Goal: Information Seeking & Learning: Check status

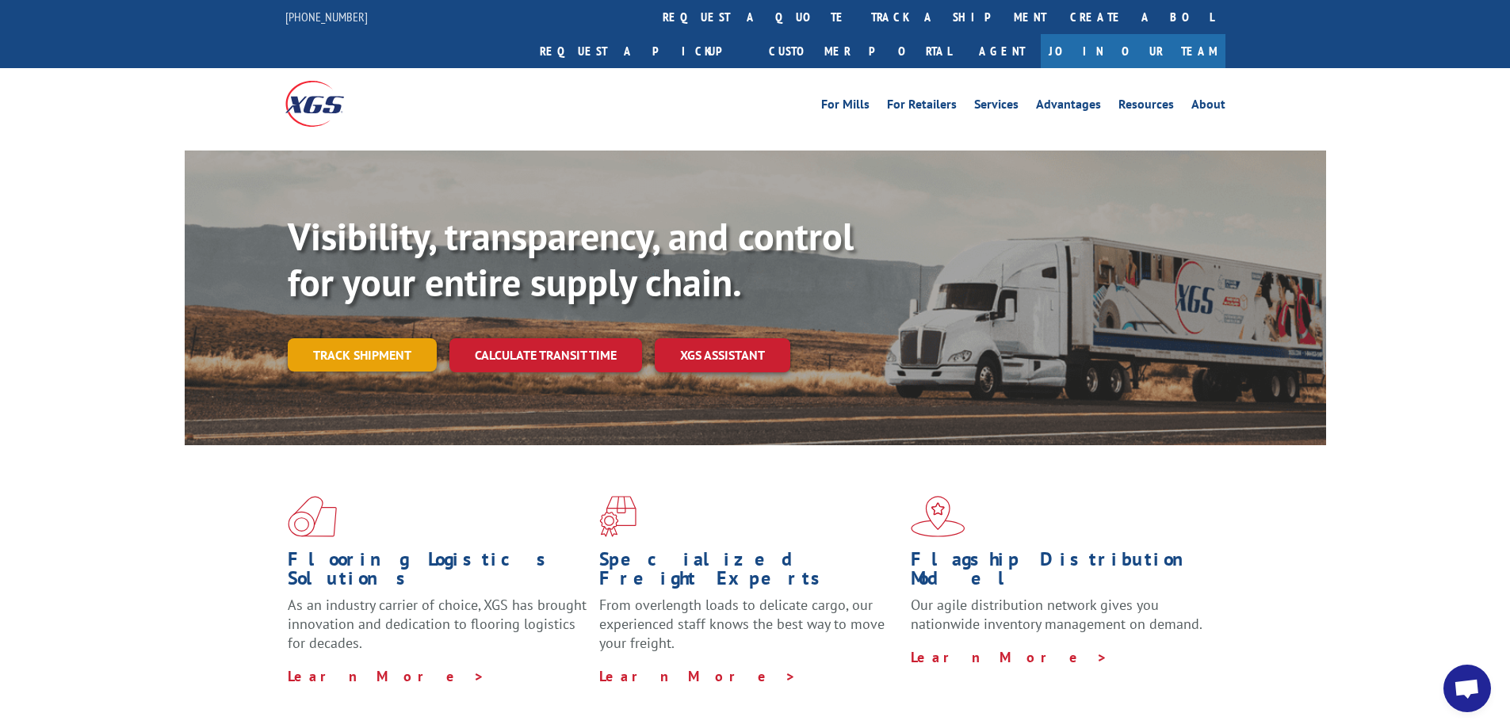
click at [363, 338] on link "Track shipment" at bounding box center [362, 354] width 149 height 33
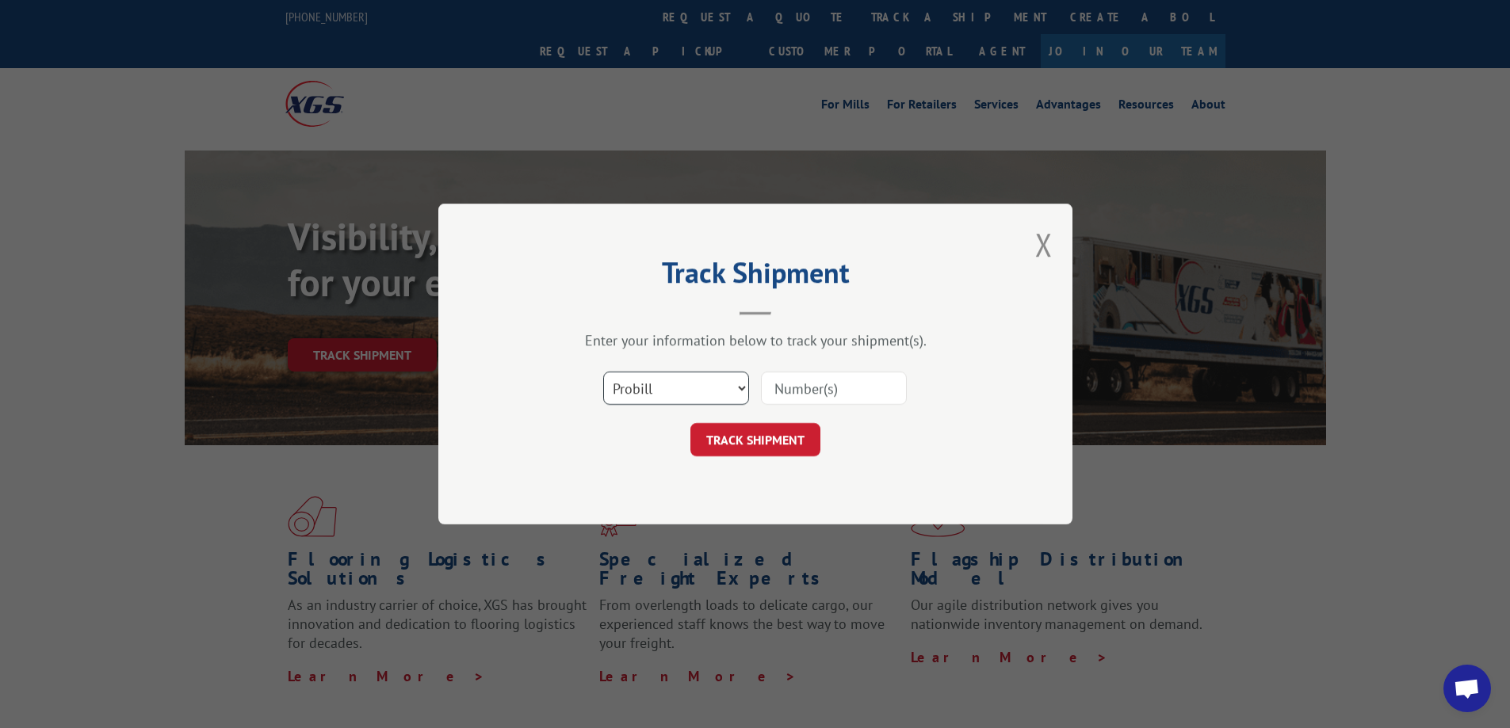
click at [678, 381] on select "Select category... Probill BOL PO" at bounding box center [676, 388] width 146 height 33
select select "po"
click at [603, 372] on select "Select category... Probill BOL PO" at bounding box center [676, 388] width 146 height 33
click at [789, 391] on input at bounding box center [834, 388] width 146 height 33
type input "re003241"
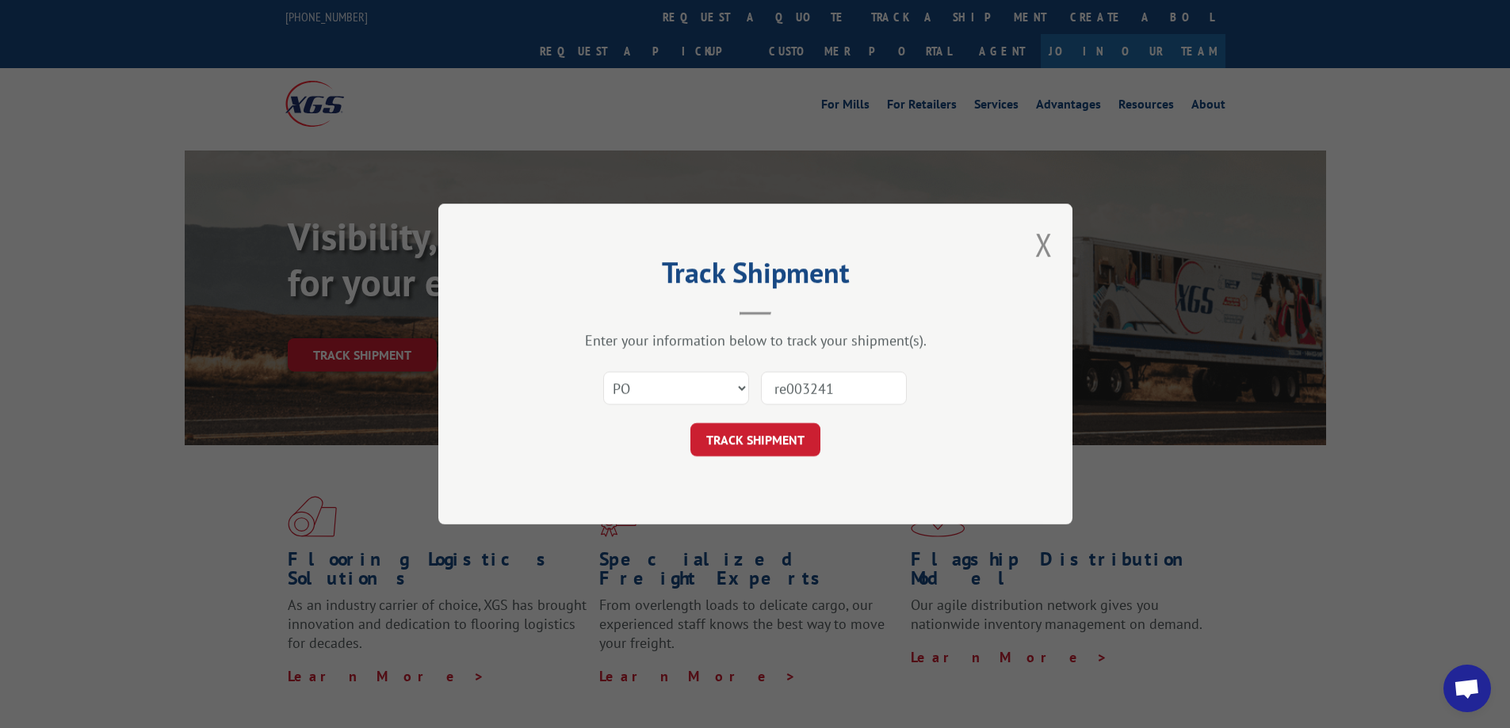
click button "TRACK SHIPMENT" at bounding box center [755, 439] width 130 height 33
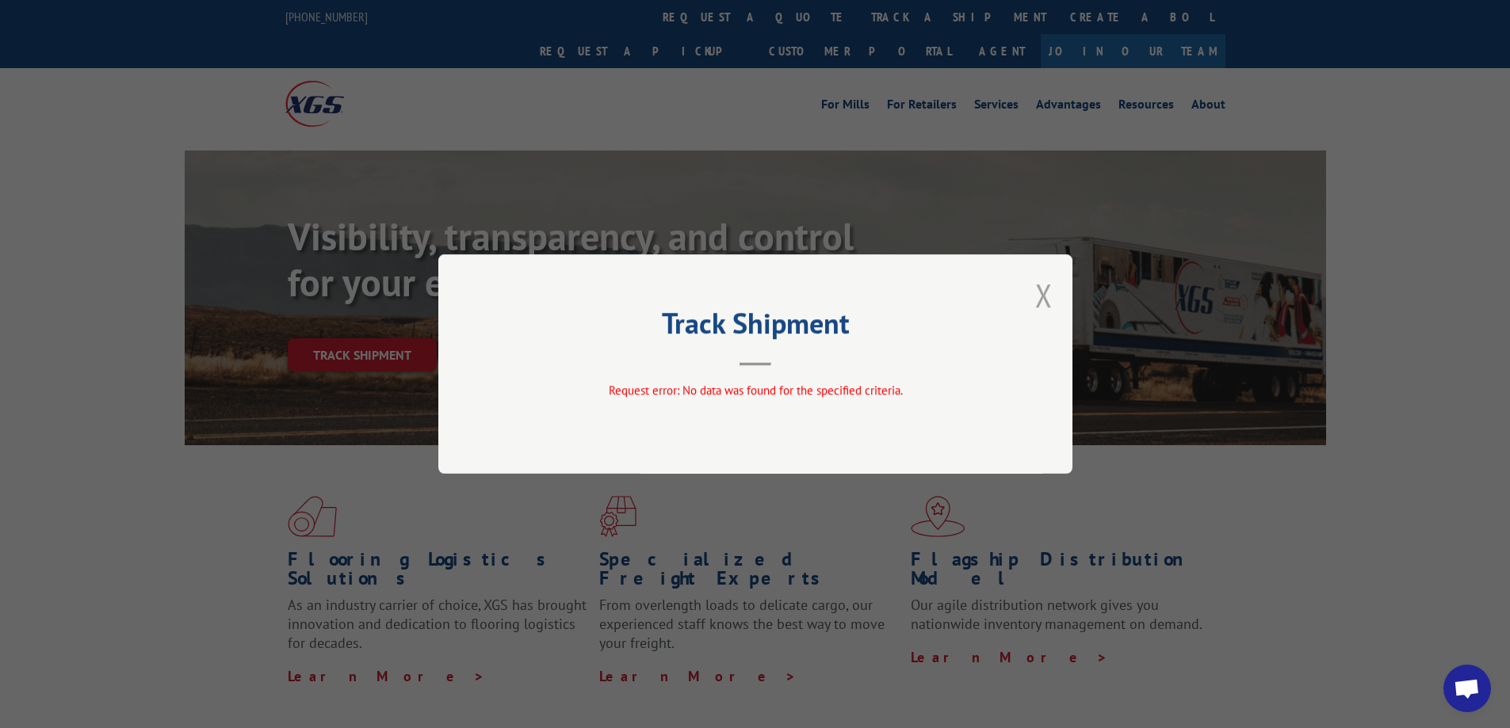
click at [1038, 292] on button "Close modal" at bounding box center [1043, 295] width 17 height 42
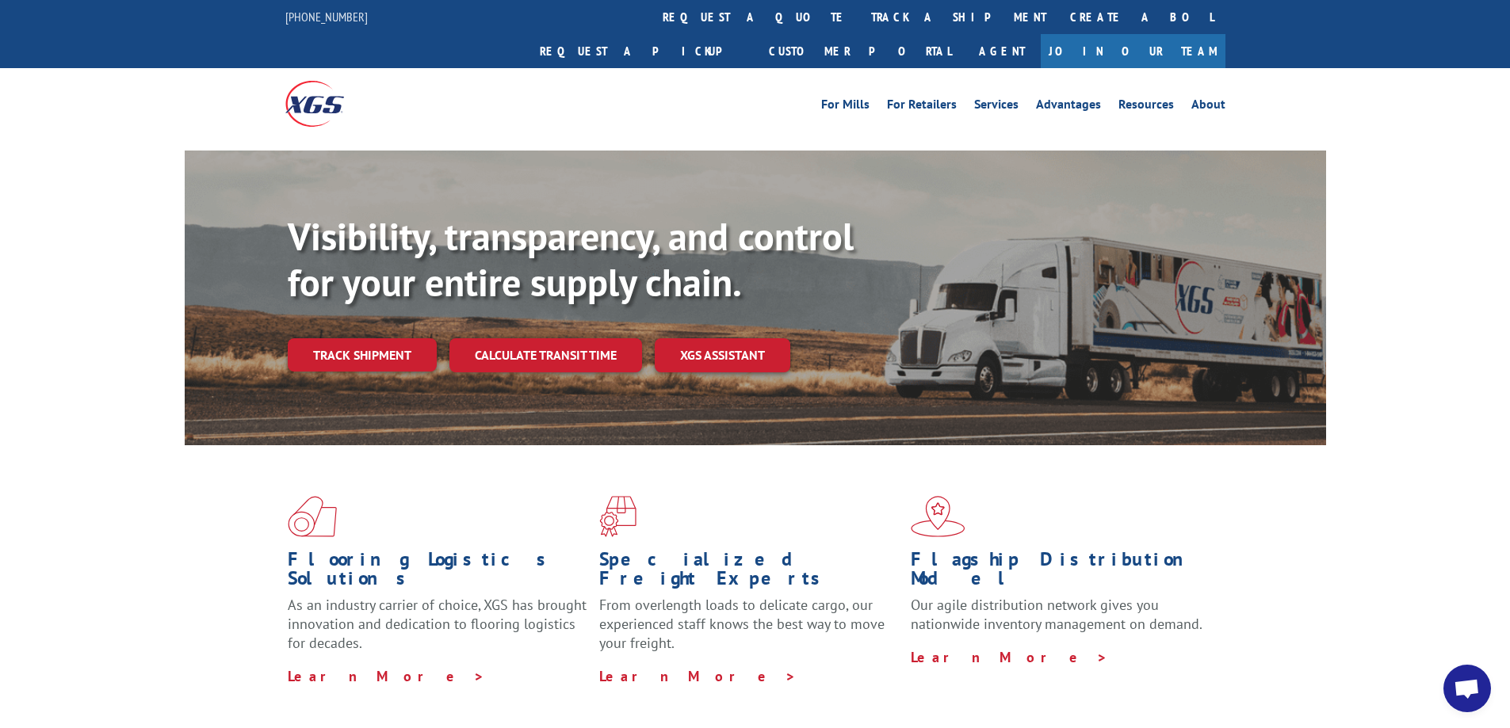
drag, startPoint x: 356, startPoint y: 315, endPoint x: 369, endPoint y: 315, distance: 12.7
click at [356, 338] on link "Track shipment" at bounding box center [362, 354] width 149 height 33
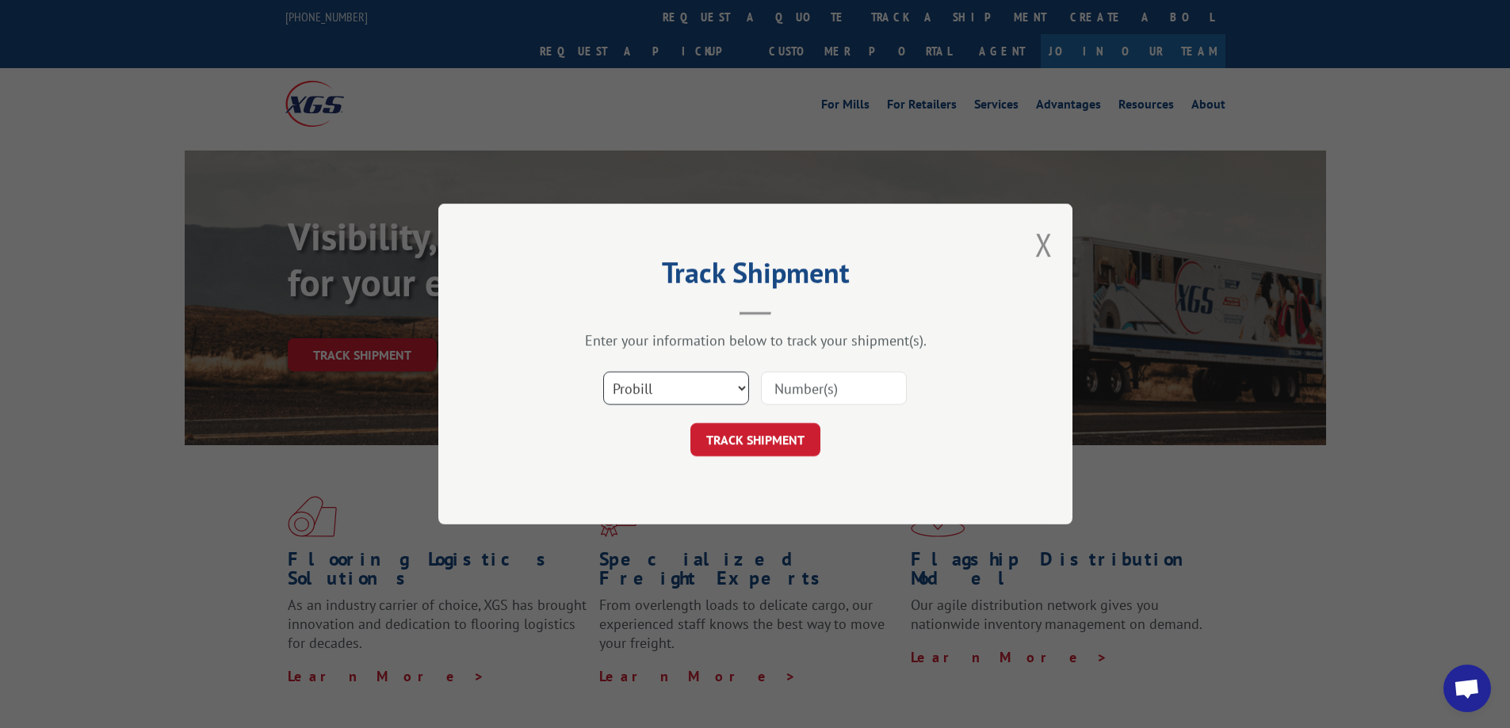
click at [665, 381] on select "Select category... Probill BOL PO" at bounding box center [676, 388] width 146 height 33
select select "bol"
click at [603, 372] on select "Select category... Probill BOL PO" at bounding box center [676, 388] width 146 height 33
click at [781, 394] on input at bounding box center [834, 388] width 146 height 33
type input "486080"
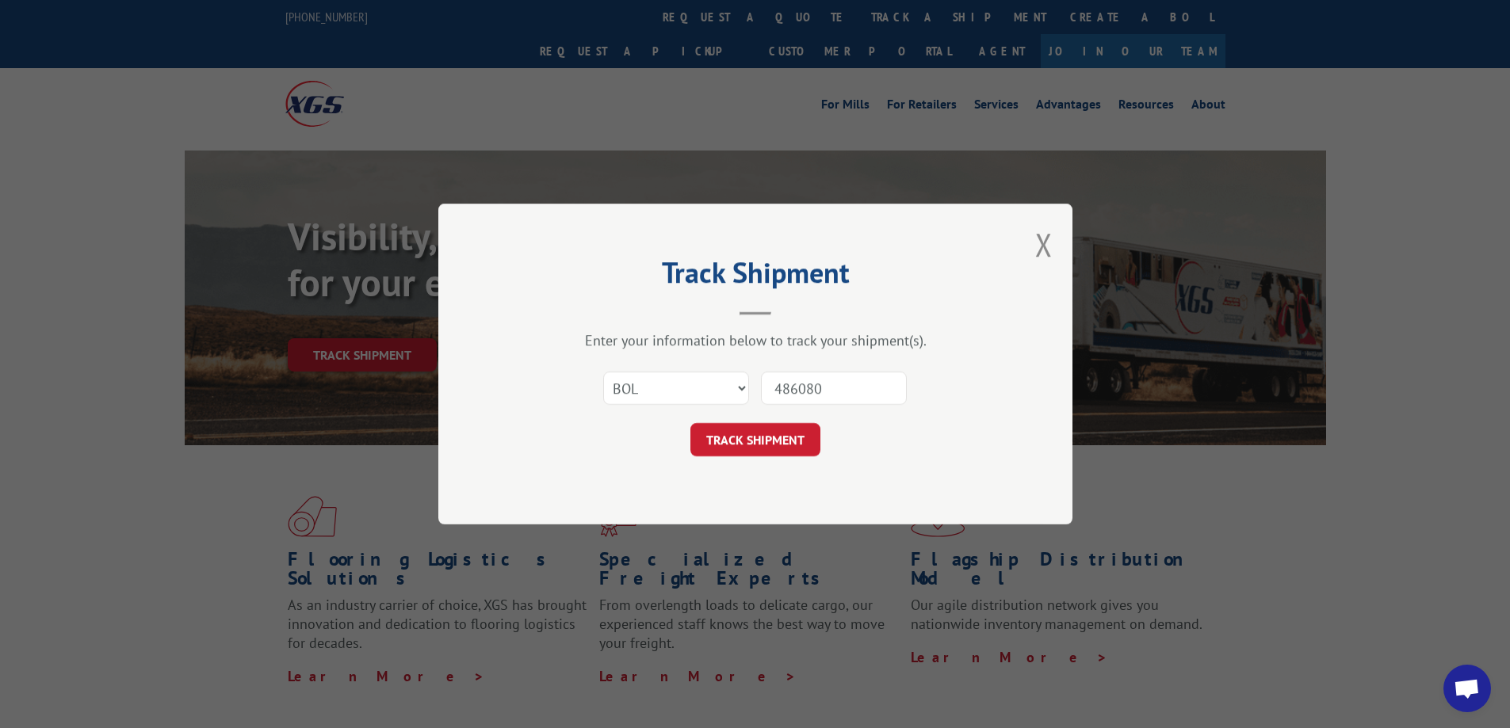
click button "TRACK SHIPMENT" at bounding box center [755, 439] width 130 height 33
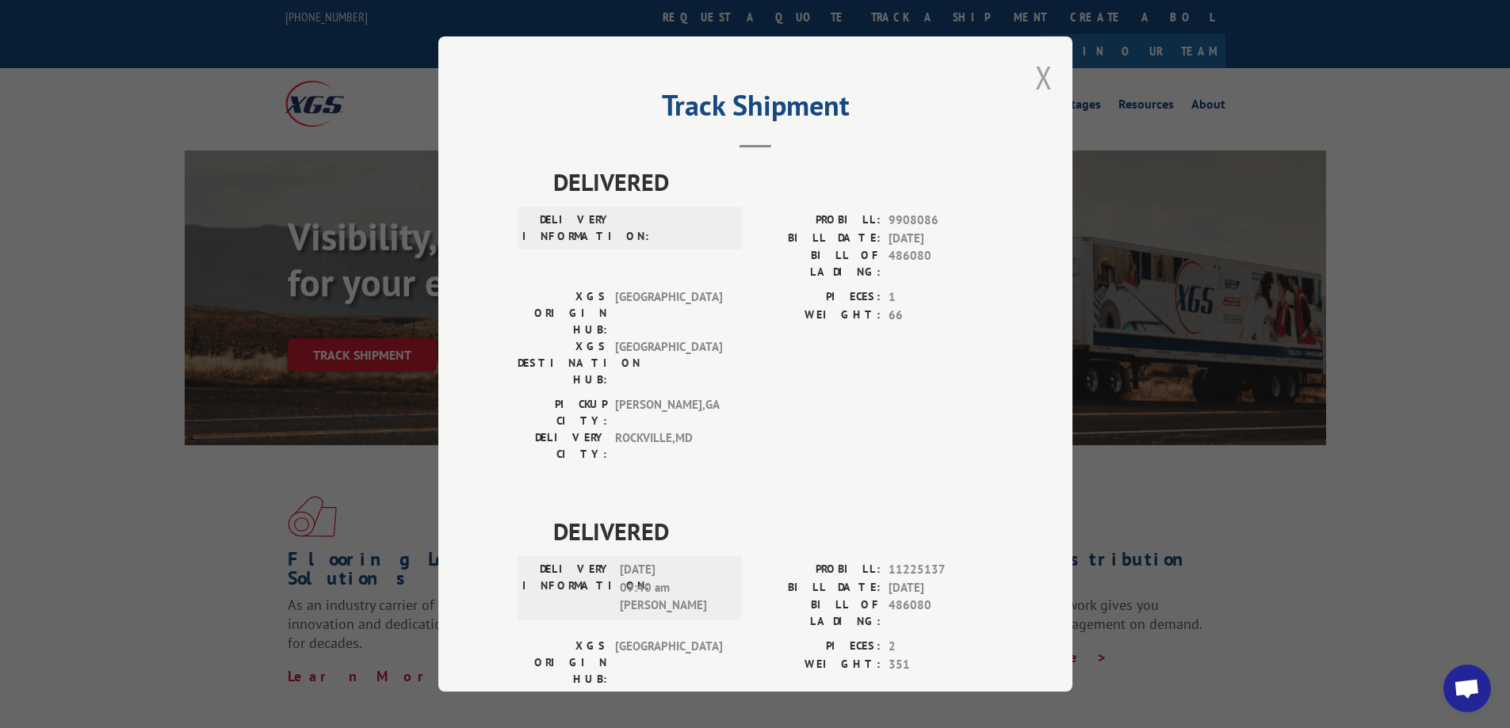
click at [1035, 82] on button "Close modal" at bounding box center [1043, 77] width 17 height 42
